Goal: Task Accomplishment & Management: Use online tool/utility

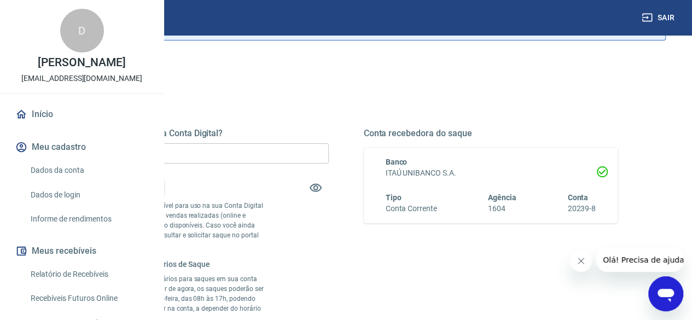
scroll to position [109, 0]
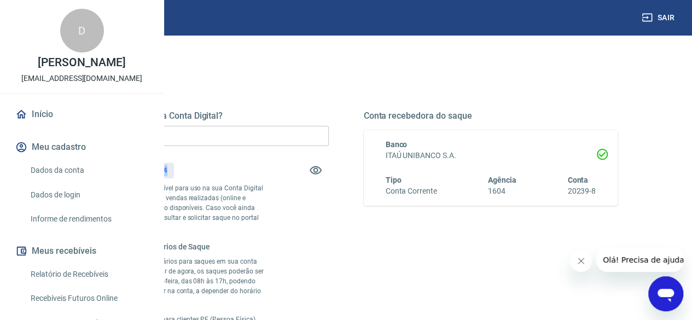
drag, startPoint x: 301, startPoint y: 169, endPoint x: 330, endPoint y: 172, distance: 29.6
click at [329, 172] on div "Saldo total*: R$ 863,44" at bounding box center [201, 170] width 254 height 26
copy p "863,44"
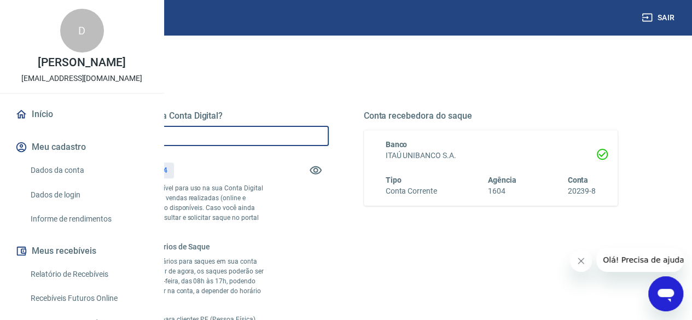
drag, startPoint x: 284, startPoint y: 133, endPoint x: 233, endPoint y: 133, distance: 50.8
click at [233, 133] on input "R$ 0,00" at bounding box center [201, 136] width 254 height 20
paste input "863,44"
type input "R$ 863,44"
click at [329, 203] on div "Quanto deseja sacar da Conta Digital? R$ 863,44 ​ Saldo total*: R$ 863,44 *Corr…" at bounding box center [201, 229] width 254 height 238
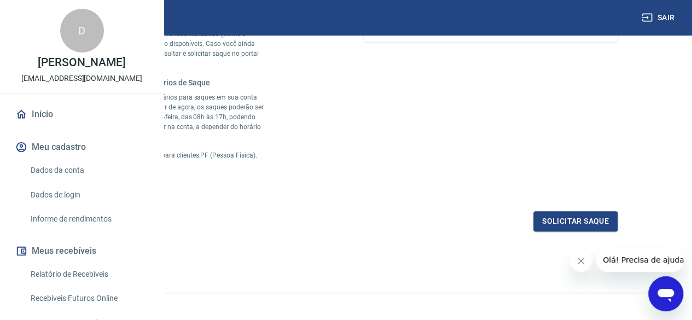
scroll to position [328, 0]
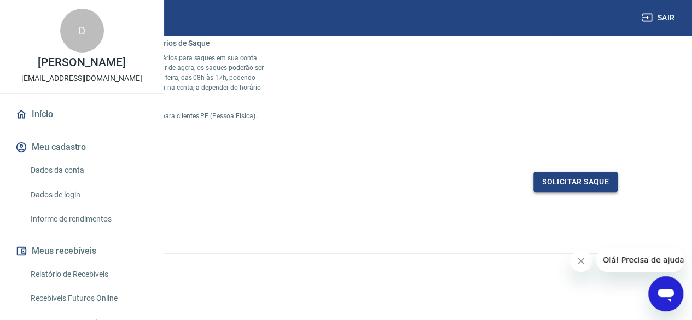
click at [565, 192] on button "Solicitar saque" at bounding box center [575, 182] width 84 height 20
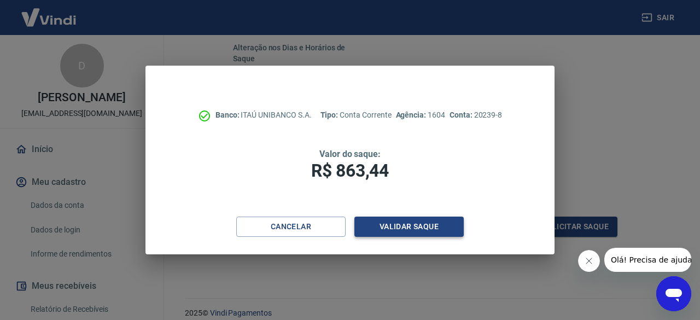
click at [411, 221] on button "Validar saque" at bounding box center [408, 226] width 109 height 20
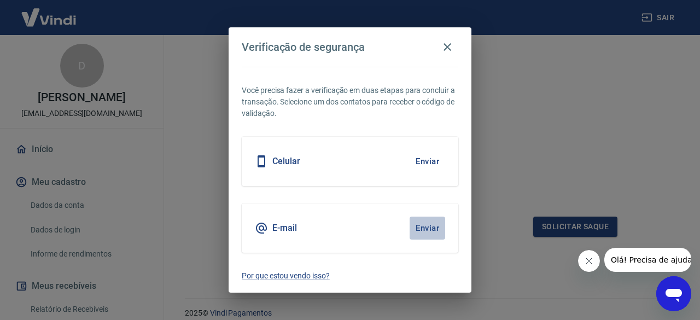
click at [428, 228] on button "Enviar" at bounding box center [427, 227] width 36 height 23
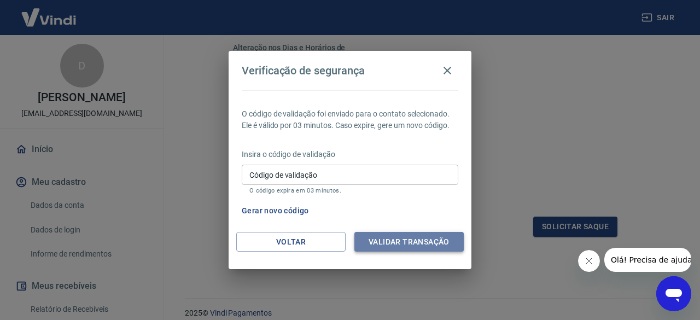
click at [402, 232] on button "Validar transação" at bounding box center [408, 242] width 109 height 20
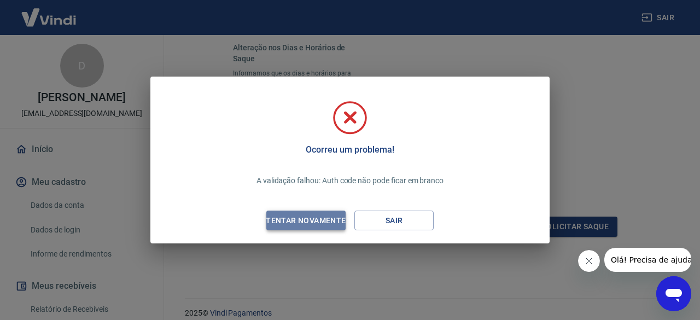
click at [317, 221] on div "Tentar novamente" at bounding box center [306, 221] width 106 height 14
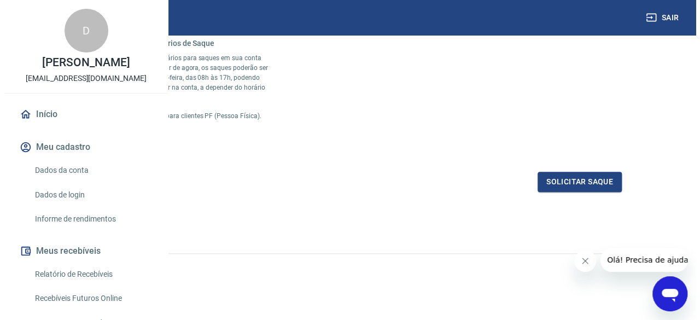
scroll to position [372, 0]
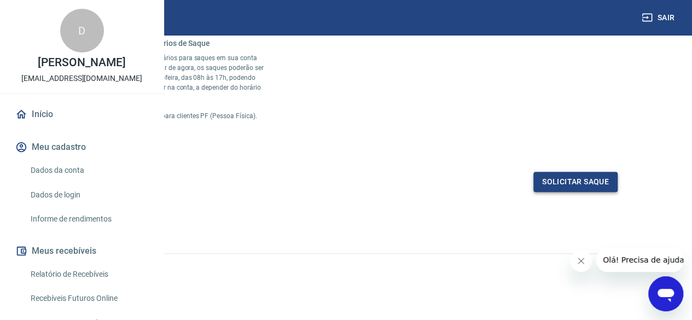
click at [566, 183] on button "Solicitar saque" at bounding box center [575, 182] width 84 height 20
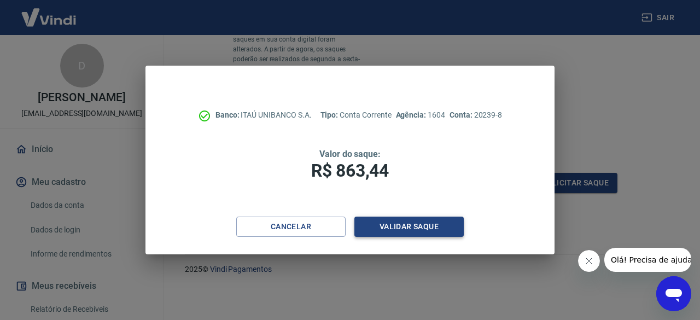
click at [405, 225] on button "Validar saque" at bounding box center [408, 226] width 109 height 20
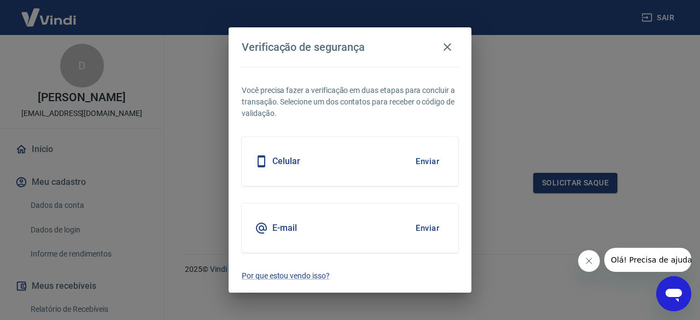
click at [383, 232] on div "E-mail Enviar" at bounding box center [350, 227] width 216 height 49
drag, startPoint x: 422, startPoint y: 231, endPoint x: 421, endPoint y: 239, distance: 8.2
click at [421, 231] on button "Enviar" at bounding box center [427, 227] width 36 height 23
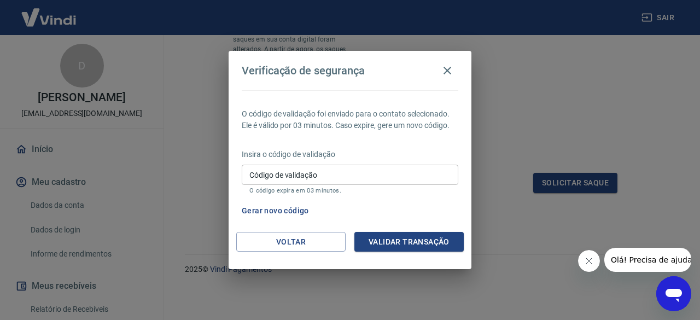
click at [348, 178] on input "Código de validação" at bounding box center [350, 175] width 216 height 20
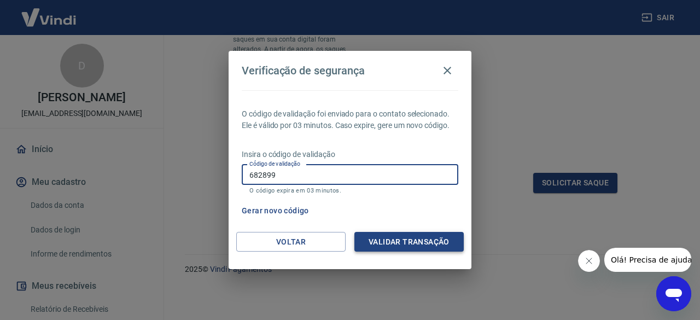
type input "682899"
click at [417, 242] on button "Validar transação" at bounding box center [408, 242] width 109 height 20
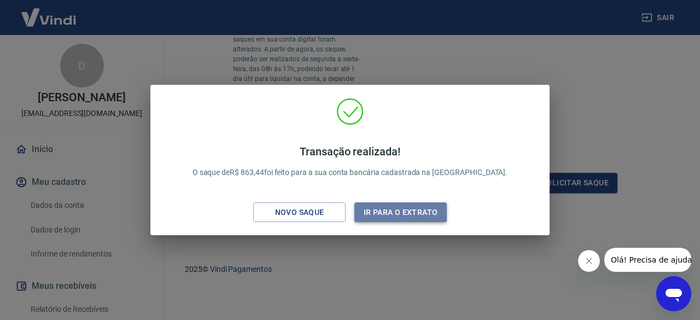
click at [382, 212] on button "Ir para o extrato" at bounding box center [400, 212] width 92 height 20
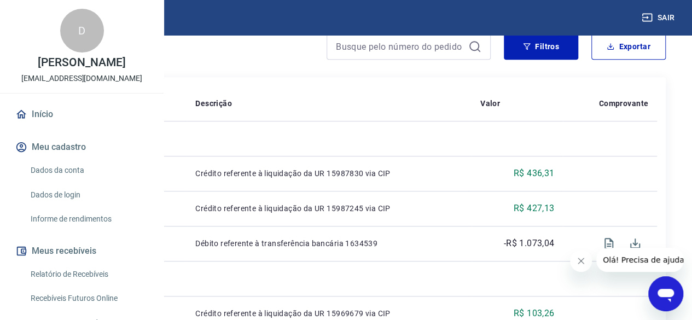
scroll to position [264, 0]
